Goal: Transaction & Acquisition: Book appointment/travel/reservation

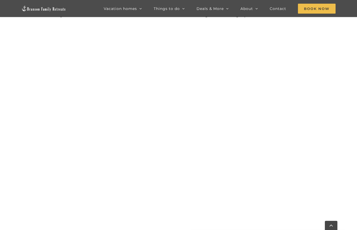
scroll to position [291, 0]
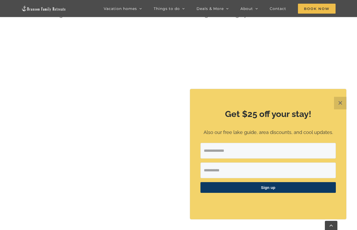
click at [343, 105] on button "✕" at bounding box center [340, 103] width 13 height 13
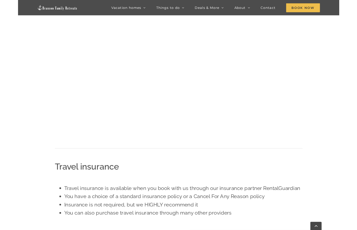
scroll to position [398, 0]
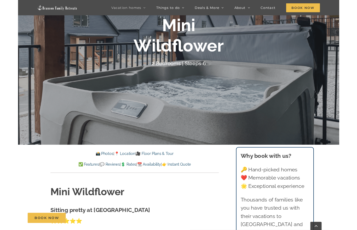
scroll to position [69, 0]
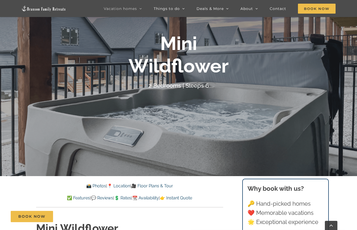
click at [279, 115] on div at bounding box center [178, 61] width 357 height 230
click at [222, 123] on div at bounding box center [178, 61] width 357 height 230
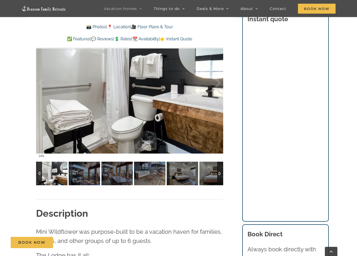
scroll to position [438, 0]
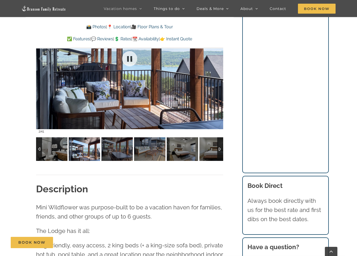
click at [216, 102] on div at bounding box center [129, 59] width 187 height 154
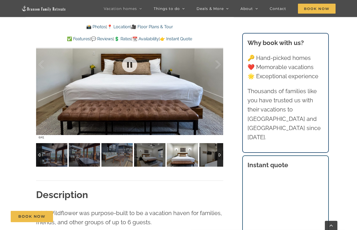
scroll to position [397, 0]
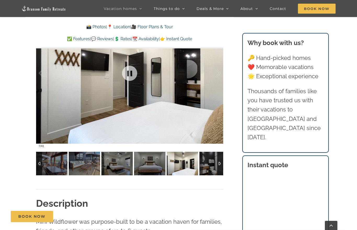
click at [223, 161] on div at bounding box center [220, 164] width 6 height 24
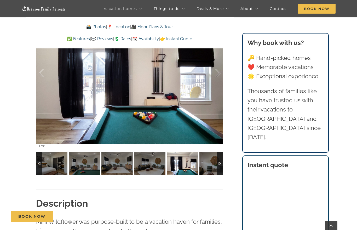
click at [198, 164] on img at bounding box center [182, 164] width 31 height 24
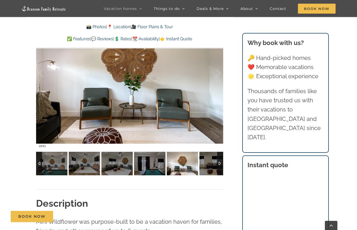
click at [223, 162] on div at bounding box center [220, 164] width 6 height 24
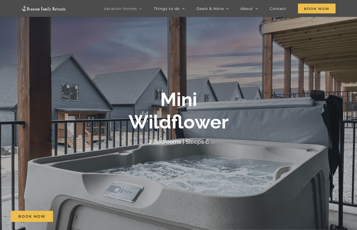
scroll to position [0, 0]
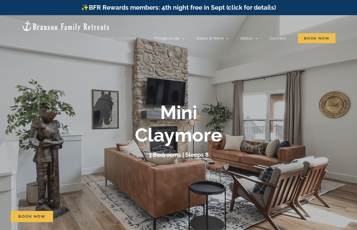
click at [302, 139] on div "Mini Claymore 3 Bedrooms | Sleeps 8" at bounding box center [178, 130] width 357 height 58
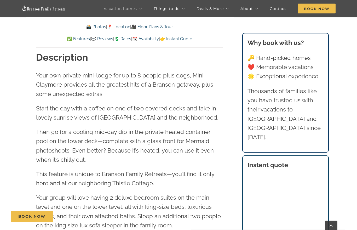
scroll to position [543, 0]
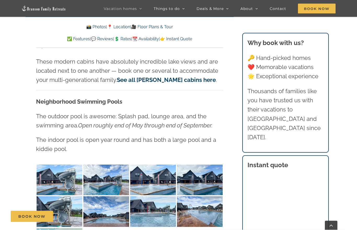
scroll to position [1116, 0]
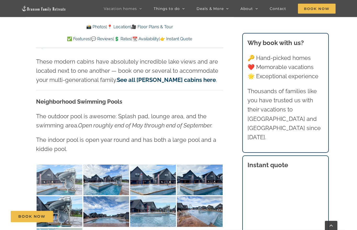
click at [71, 173] on img at bounding box center [60, 180] width 46 height 31
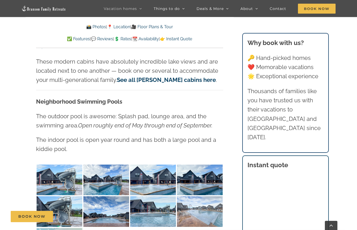
click at [207, 201] on img at bounding box center [200, 211] width 46 height 31
